Goal: Task Accomplishment & Management: Manage account settings

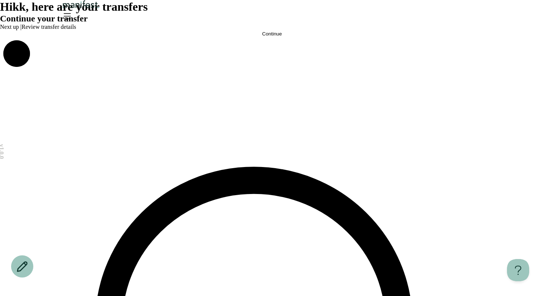
click at [288, 37] on div "Continue your transfer Next up | Review transfer details Continue" at bounding box center [272, 25] width 544 height 23
click at [215, 37] on button "Continue" at bounding box center [272, 34] width 544 height 6
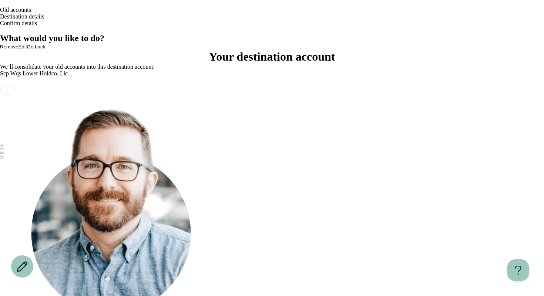
click at [470, 17] on div "Old accounts Destination details Confirm details" at bounding box center [272, 16] width 544 height 33
click at [473, 26] on header "Old accounts Destination details Confirm details" at bounding box center [272, 16] width 544 height 33
click at [6, 34] on icon "Open menu" at bounding box center [4, 35] width 4 height 3
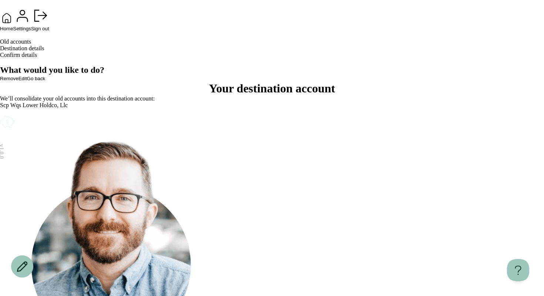
click at [49, 31] on button "Sign out" at bounding box center [40, 19] width 18 height 25
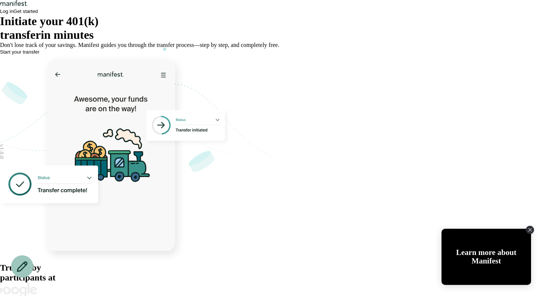
click at [423, 14] on div "Log in Get started" at bounding box center [272, 11] width 544 height 7
click at [13, 14] on span "Log in" at bounding box center [6, 12] width 13 height 6
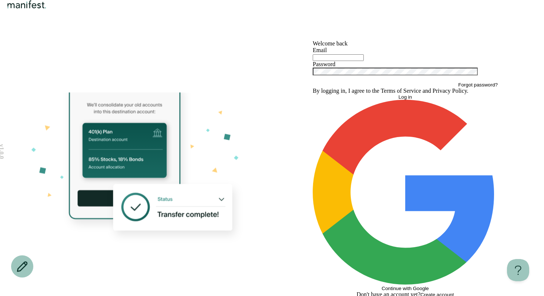
click at [325, 61] on input "text" at bounding box center [338, 57] width 51 height 7
type input "**********"
click at [365, 100] on button "Log in" at bounding box center [405, 97] width 185 height 6
